Goal: Information Seeking & Learning: Check status

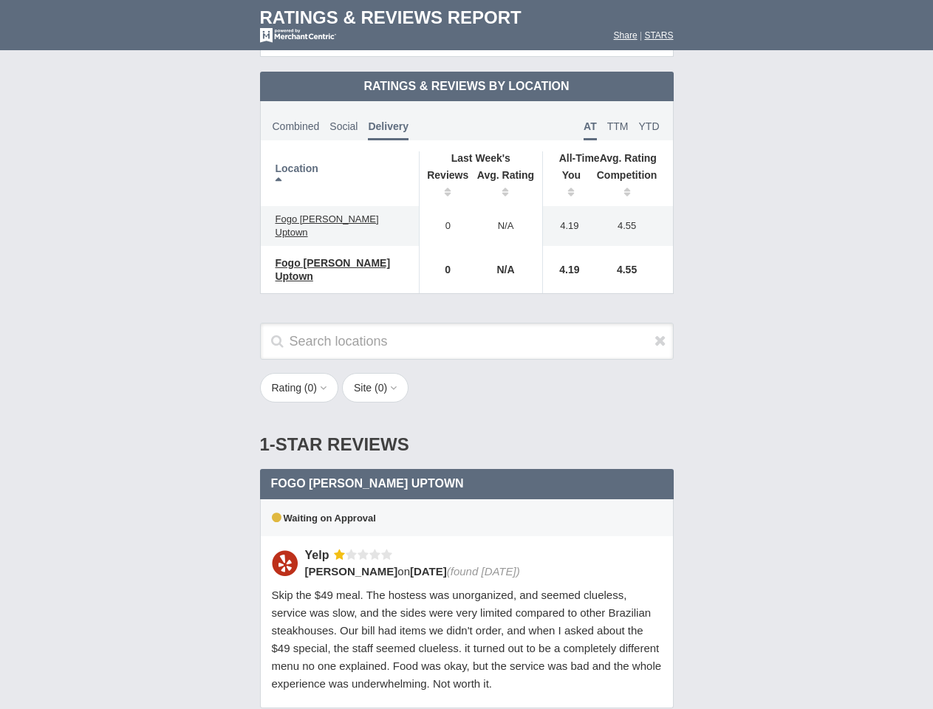
scroll to position [716, 0]
click at [466, 373] on div "Rating ( 0 ) 1 2 3 4 5 Site ( 0 ) Group Social Site Google Yelp 1" at bounding box center [466, 395] width 443 height 45
click at [340, 166] on th "Location" at bounding box center [340, 178] width 159 height 55
click at [444, 173] on th "Reviews" at bounding box center [444, 185] width 50 height 41
click at [506, 173] on th "Avg. Rating" at bounding box center [506, 185] width 74 height 41
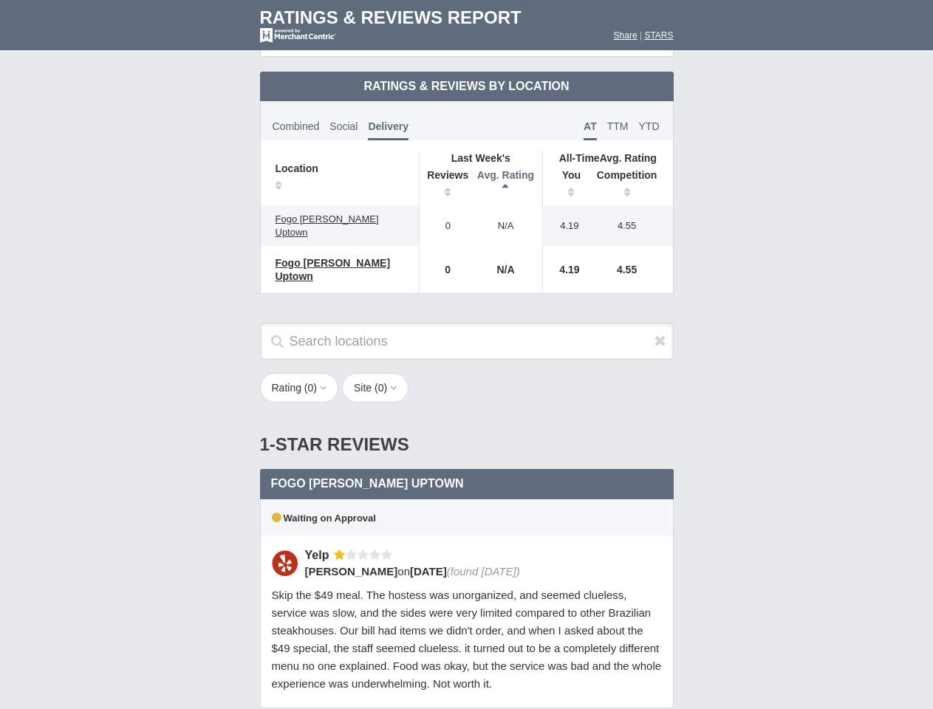
click at [566, 173] on th "You" at bounding box center [566, 185] width 46 height 41
click at [631, 173] on th "Competition" at bounding box center [631, 185] width 84 height 41
click at [467, 499] on div "Waiting on Approval" at bounding box center [467, 517] width 414 height 37
click at [660, 333] on icon at bounding box center [661, 340] width 12 height 15
click at [301, 373] on button "Rating ( 0 )" at bounding box center [299, 388] width 79 height 30
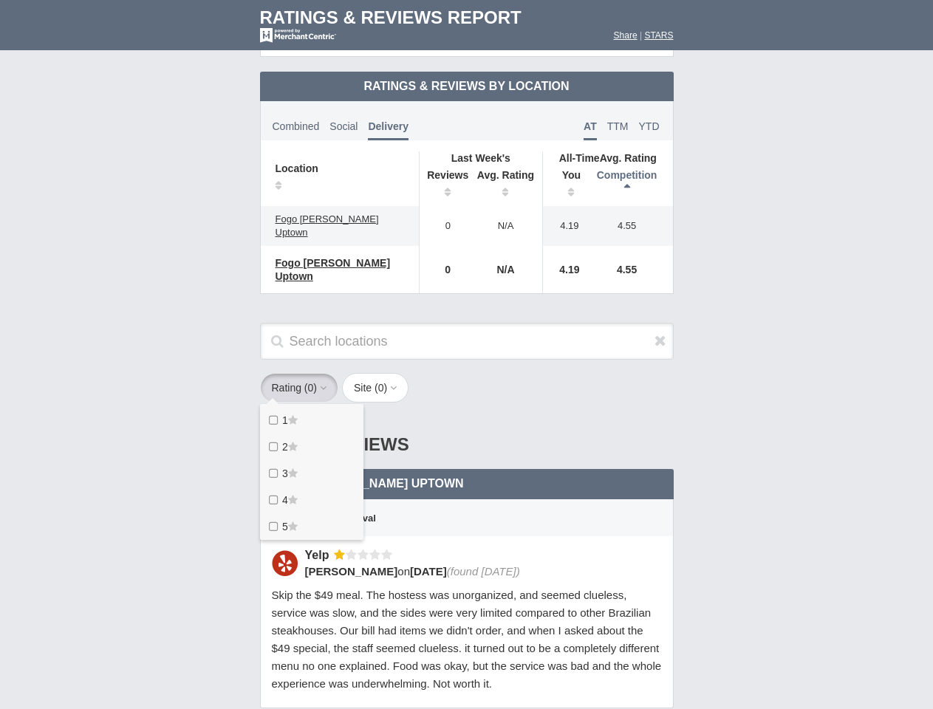
click at [380, 373] on button "Site ( 0 )" at bounding box center [375, 388] width 66 height 30
